Goal: Task Accomplishment & Management: Complete application form

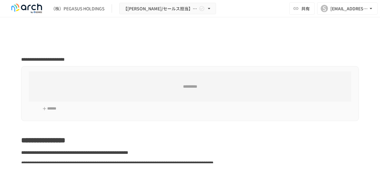
type input "**********"
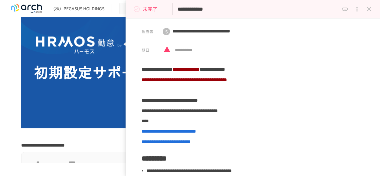
scroll to position [116, 0]
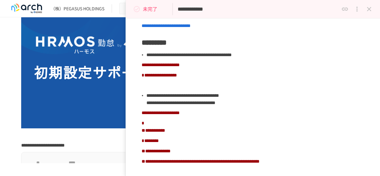
click at [369, 12] on icon "close drawer" at bounding box center [369, 8] width 7 height 7
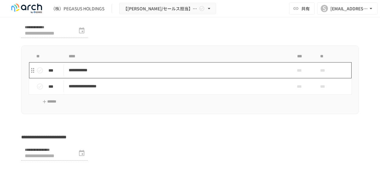
scroll to position [2104, 0]
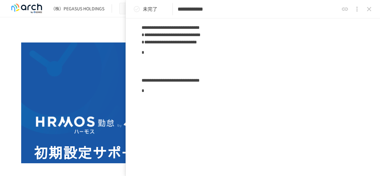
scroll to position [517, 0]
click at [221, 91] on p "*" at bounding box center [253, 90] width 223 height 8
